Goal: Check status: Check status

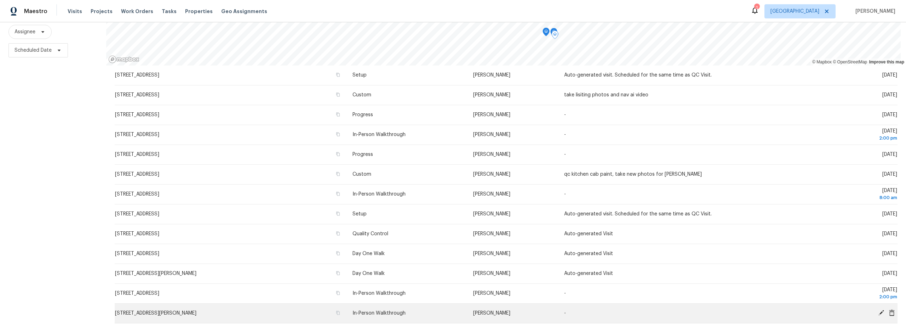
scroll to position [5, 0]
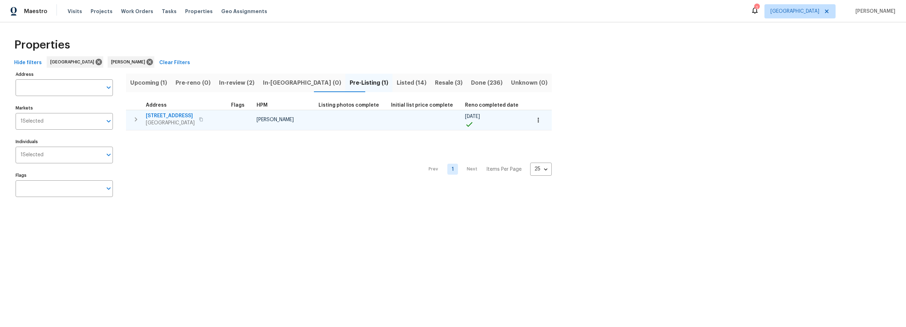
click at [172, 115] on span "[STREET_ADDRESS]" at bounding box center [170, 115] width 49 height 7
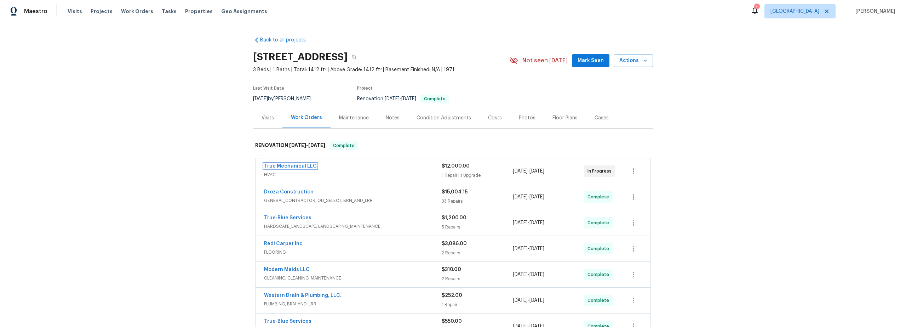
click at [277, 165] on link "True Mechanical LLC" at bounding box center [290, 165] width 53 height 5
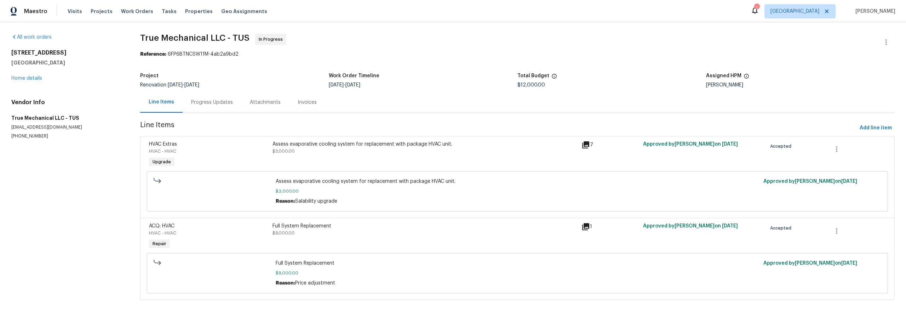
click at [210, 103] on div "Progress Updates" at bounding box center [212, 102] width 42 height 7
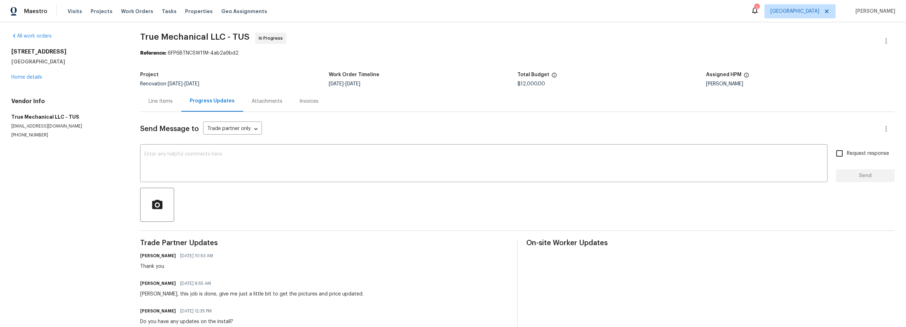
scroll to position [1, 0]
click at [28, 76] on link "Home details" at bounding box center [26, 77] width 31 height 5
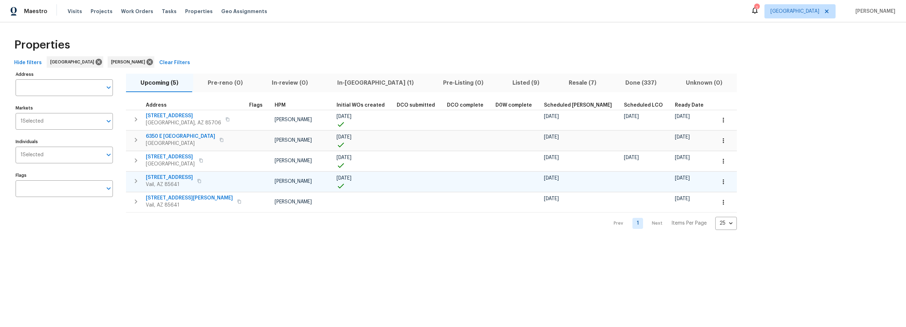
click at [720, 182] on icon "button" at bounding box center [723, 181] width 7 height 7
click at [645, 247] on p "Admin: Closing" at bounding box center [645, 244] width 35 height 7
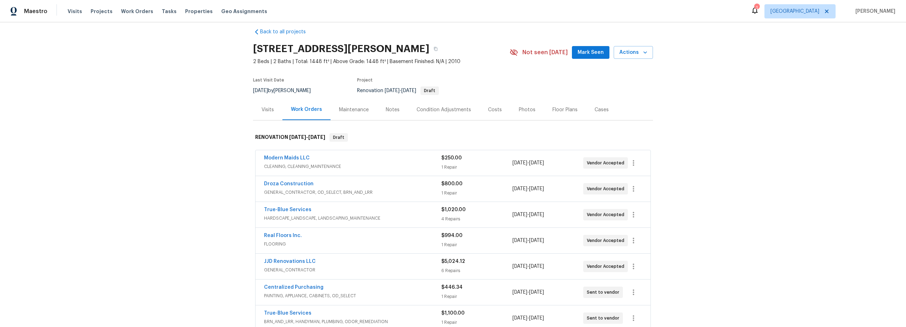
scroll to position [20, 0]
